Goal: Navigation & Orientation: Find specific page/section

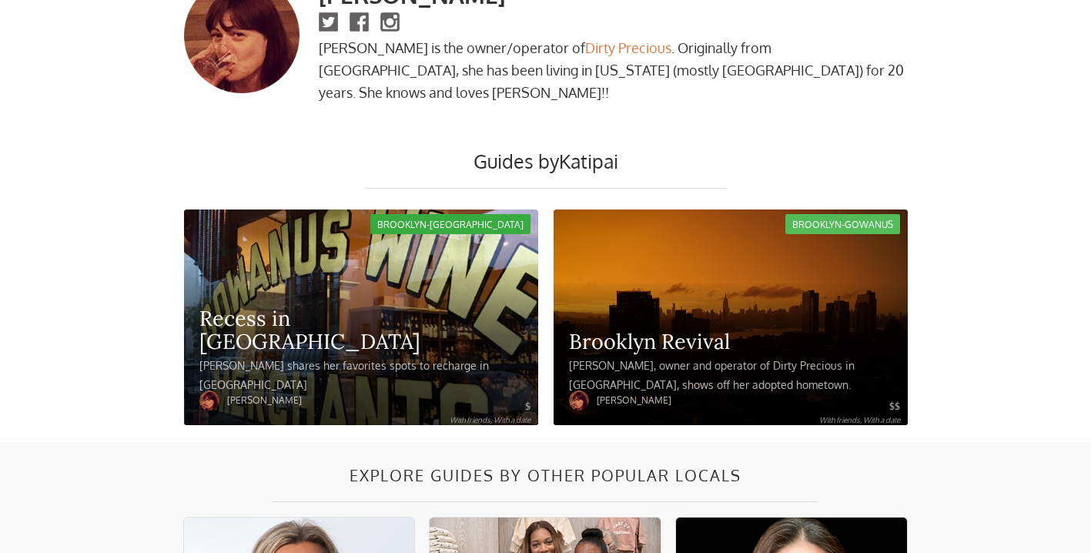
scroll to position [310, 0]
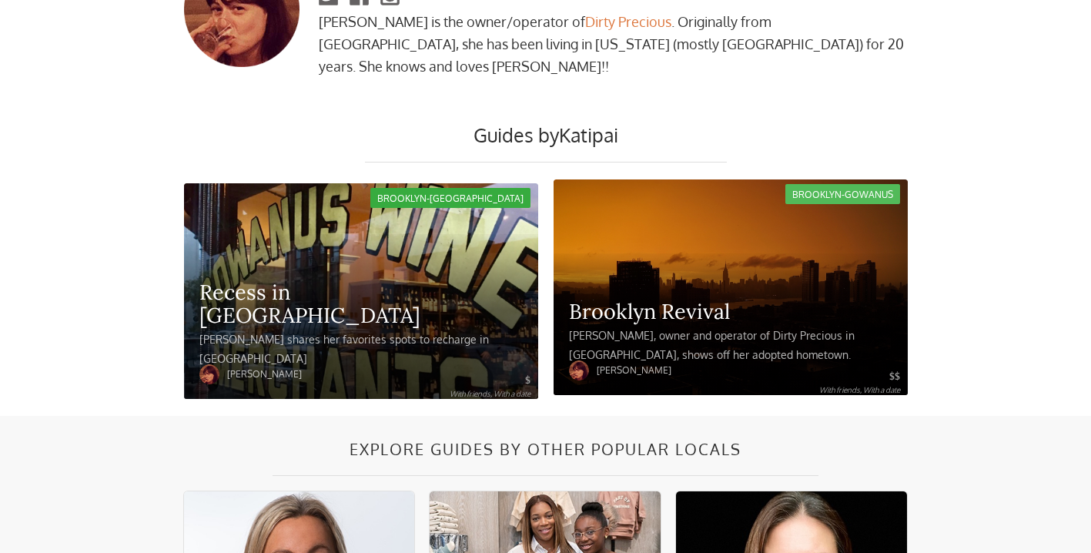
click at [745, 308] on div "Brooklyn Revival" at bounding box center [730, 311] width 323 height 23
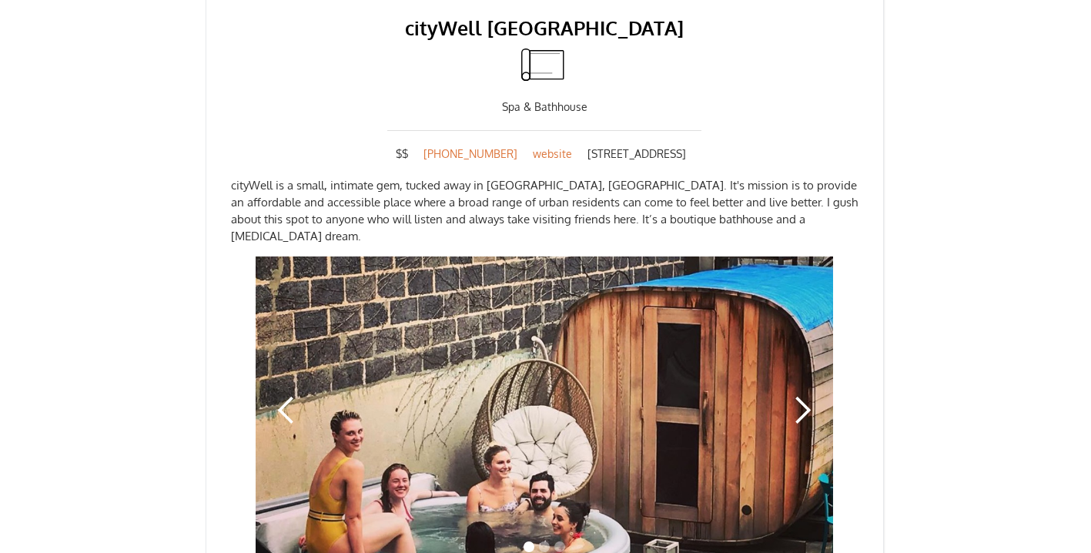
scroll to position [1405, 0]
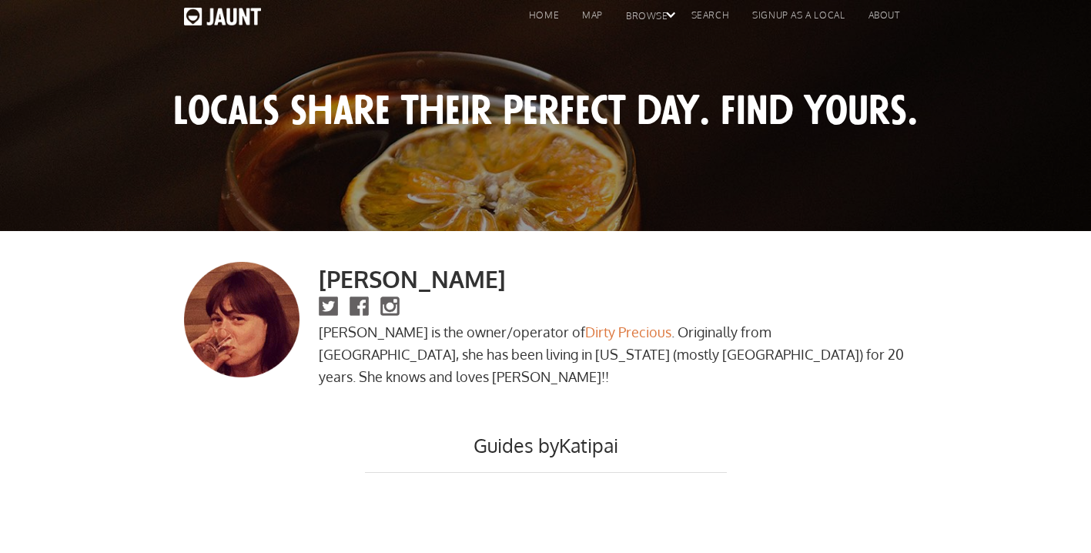
scroll to position [310, 0]
